Goal: Information Seeking & Learning: Find contact information

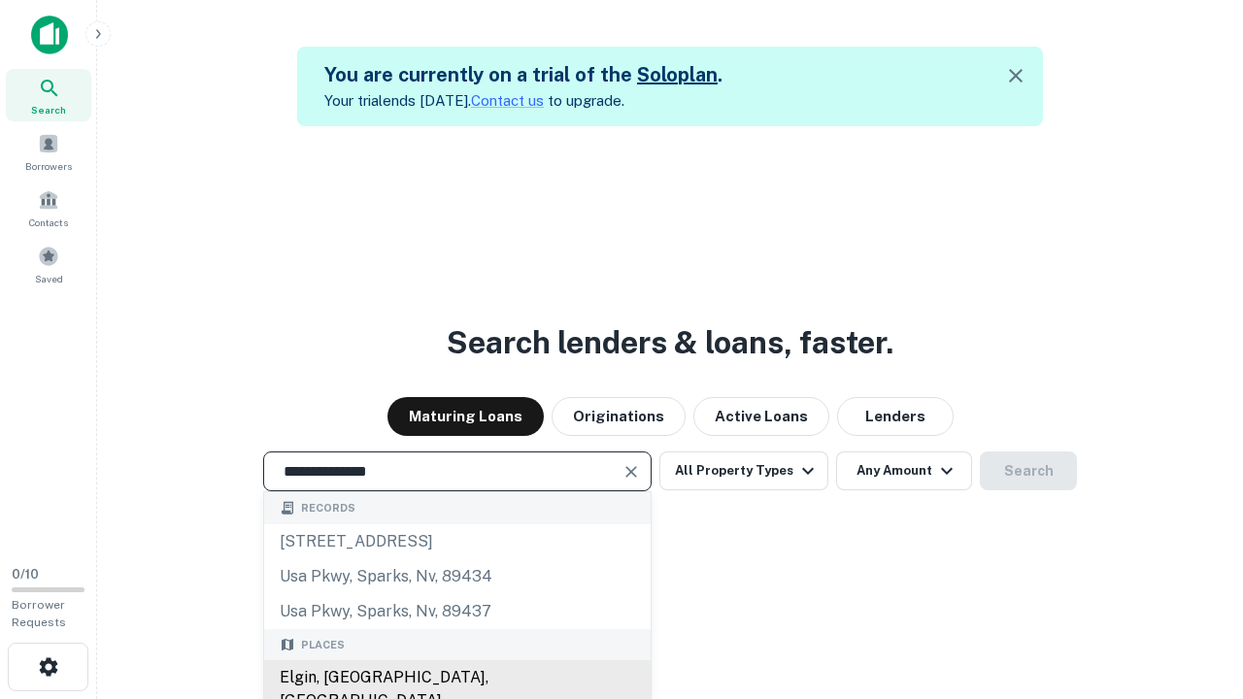
click at [456, 678] on div "Elgin, [GEOGRAPHIC_DATA], [GEOGRAPHIC_DATA]" at bounding box center [457, 689] width 386 height 58
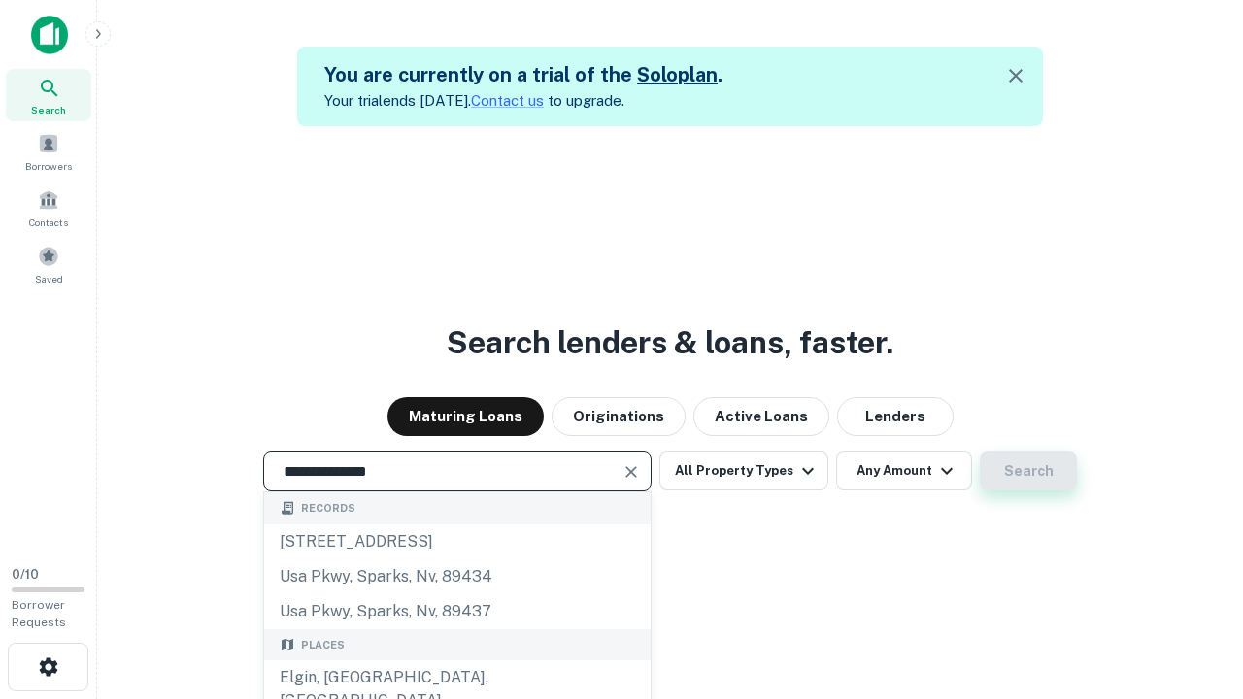
type input "**********"
click at [1028, 471] on button "Search" at bounding box center [1028, 470] width 97 height 39
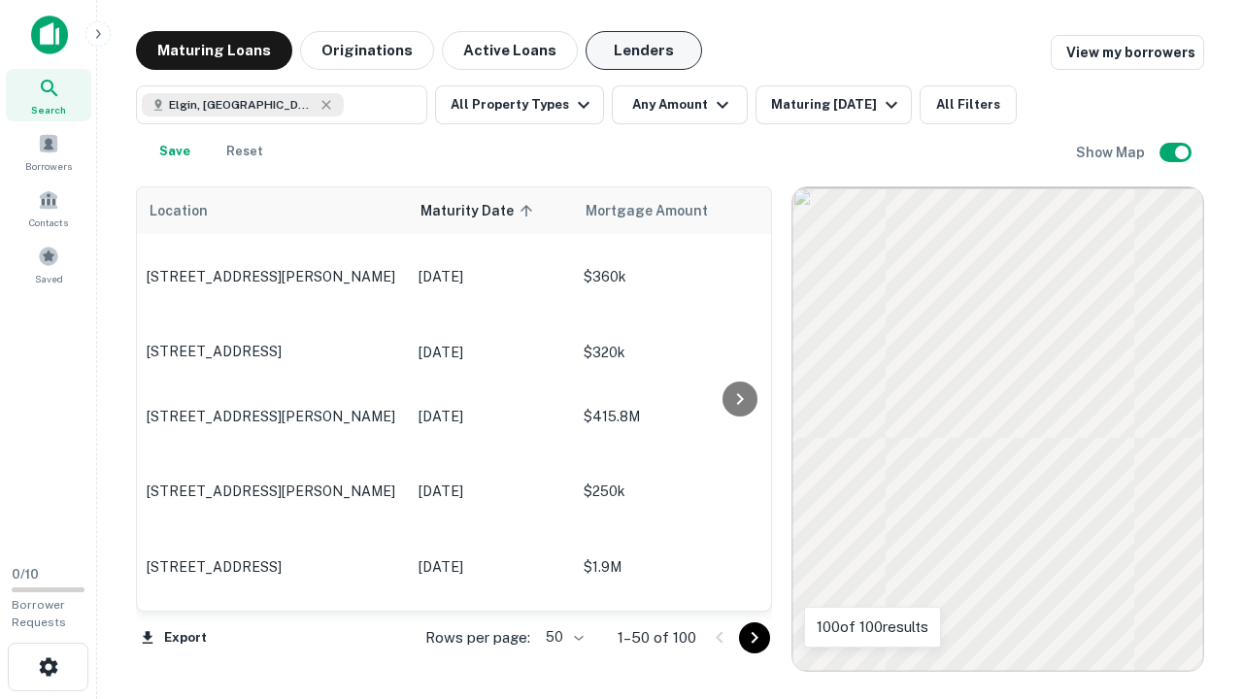
click at [644, 50] on button "Lenders" at bounding box center [643, 50] width 116 height 39
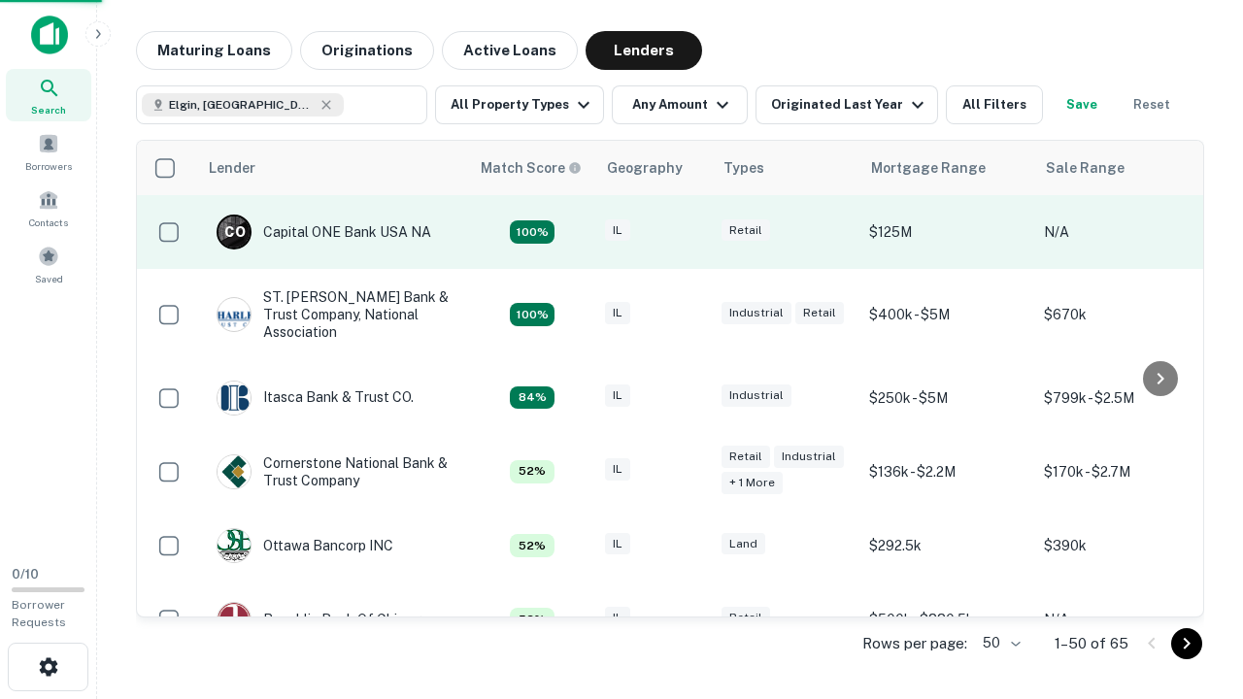
click at [689, 232] on div "IL" at bounding box center [653, 232] width 97 height 26
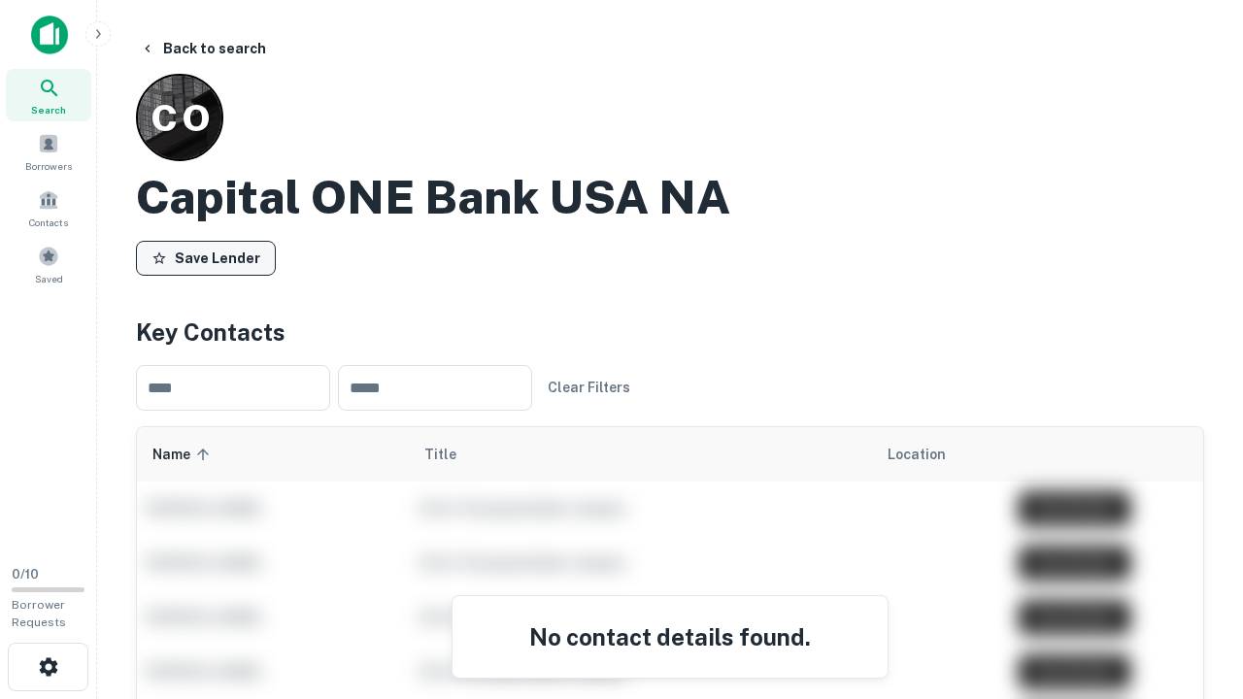
click at [206, 257] on button "Save Lender" at bounding box center [206, 258] width 140 height 35
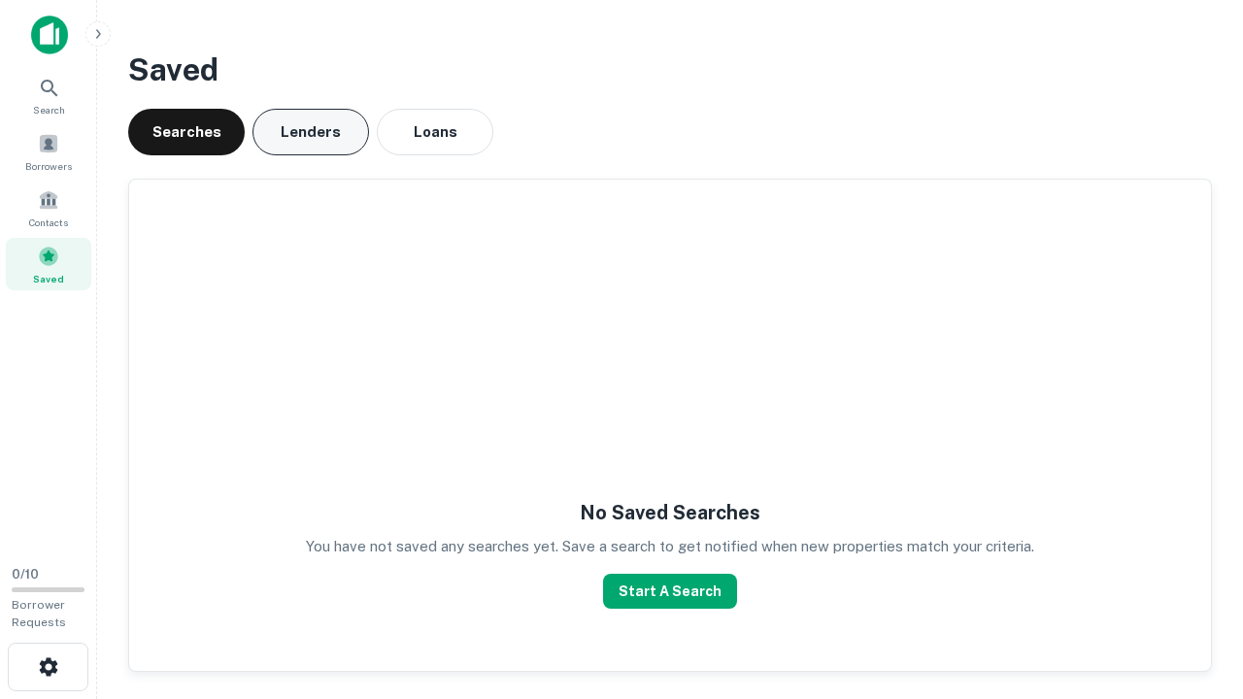
click at [311, 132] on button "Lenders" at bounding box center [310, 132] width 116 height 47
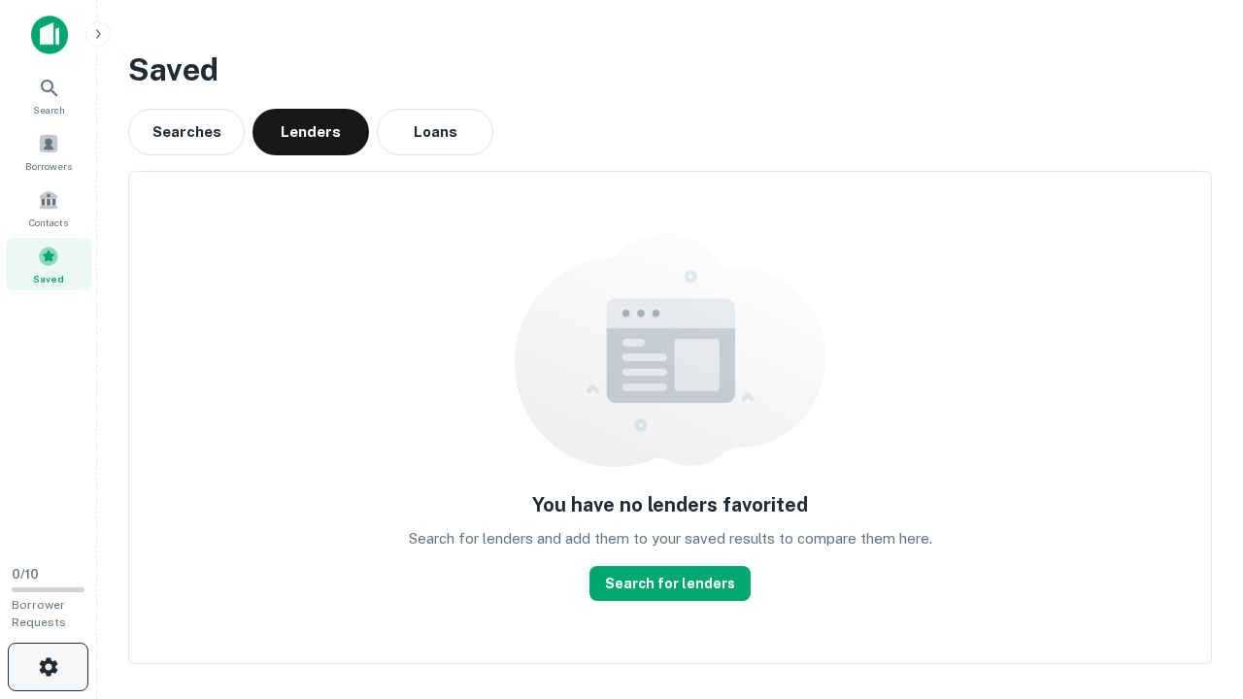
click at [48, 667] on icon "button" at bounding box center [48, 666] width 23 height 23
